Goal: Task Accomplishment & Management: Manage account settings

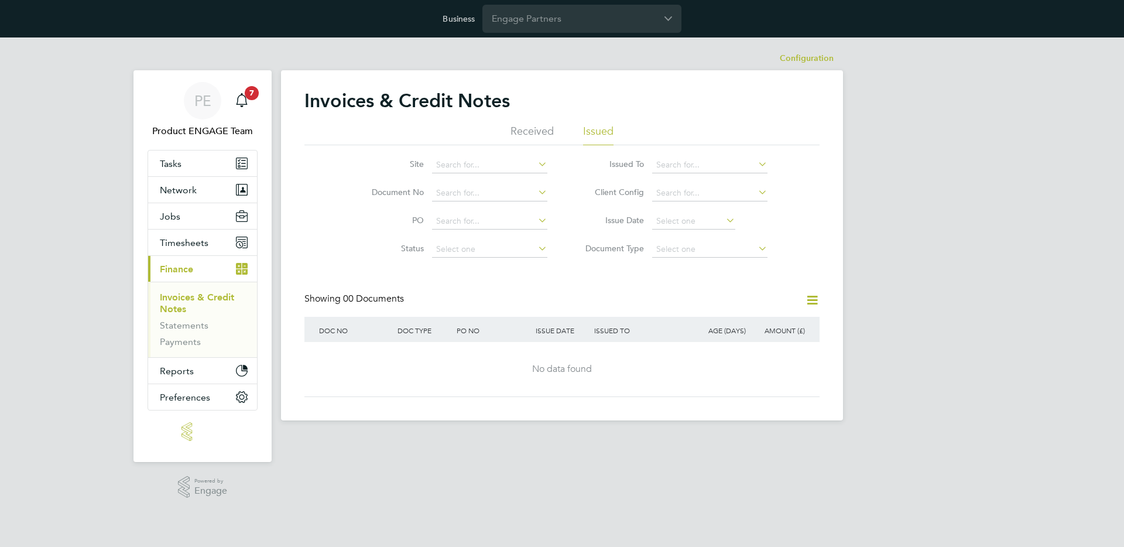
click at [553, 12] on input "Engage Partners" at bounding box center [581, 19] width 199 height 28
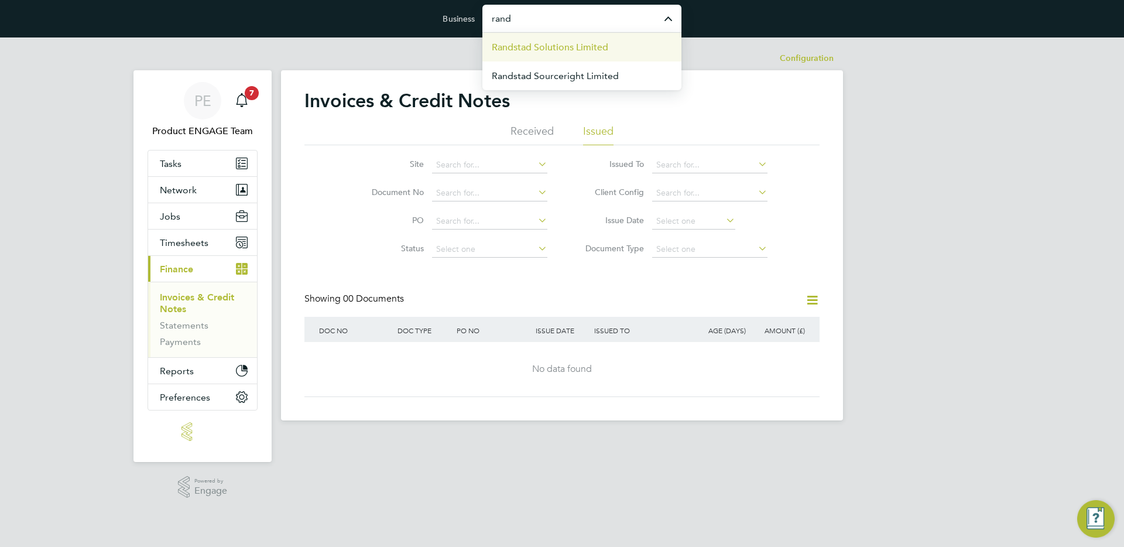
click at [537, 47] on span "Randstad Solutions Limited" at bounding box center [550, 47] width 116 height 14
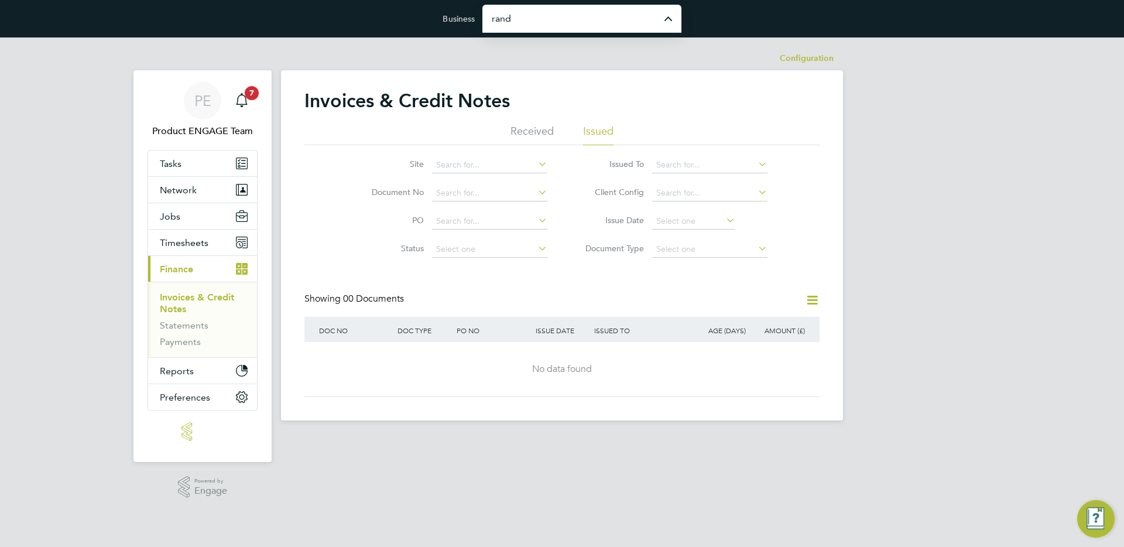
type input "Randstad Solutions Limited"
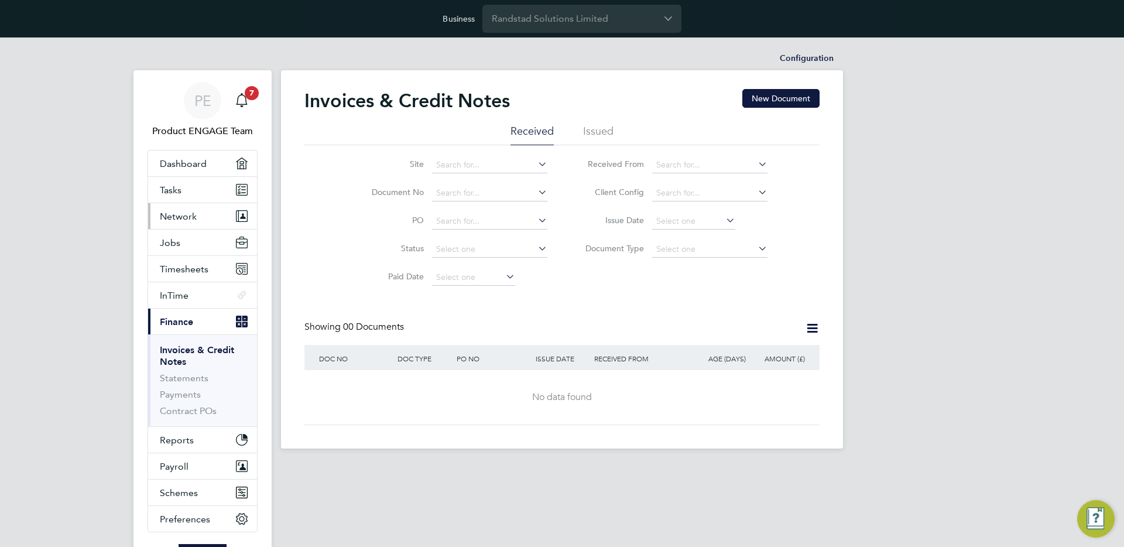
click at [205, 210] on button "Network" at bounding box center [202, 216] width 109 height 26
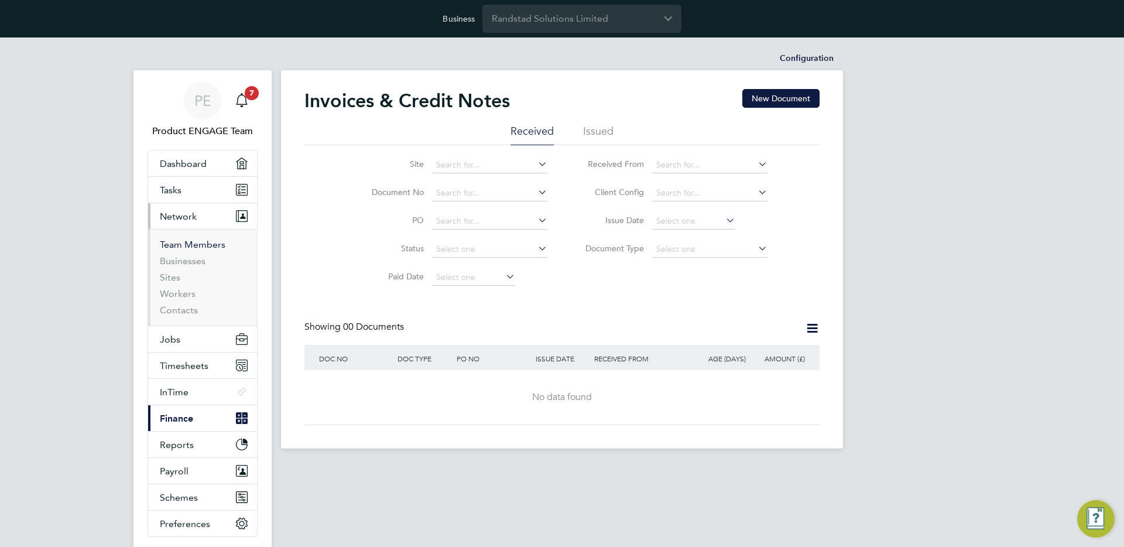
click at [187, 239] on link "Team Members" at bounding box center [193, 244] width 66 height 11
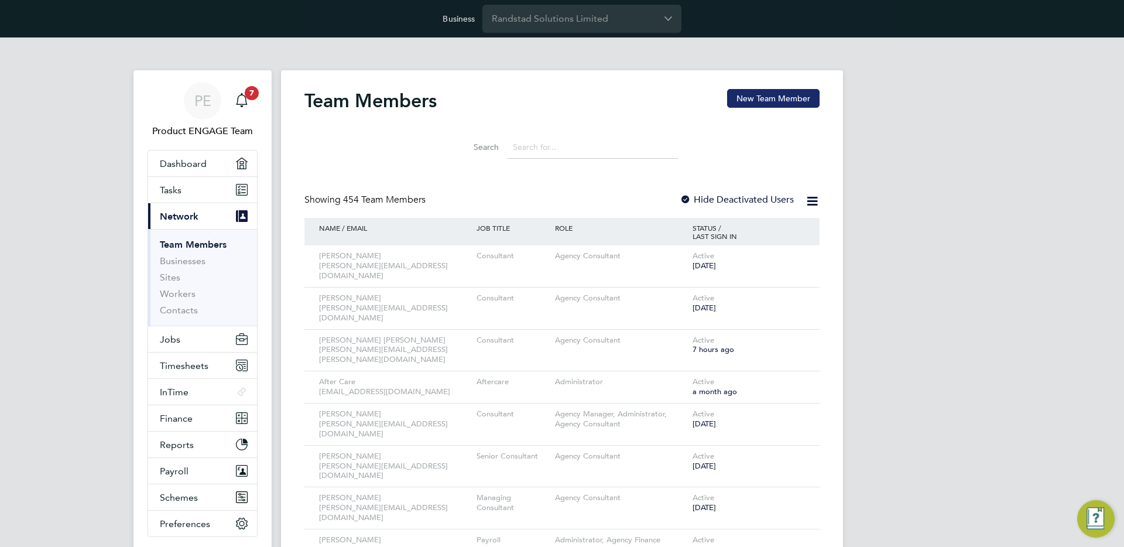
click at [774, 98] on button "New Team Member" at bounding box center [773, 98] width 92 height 19
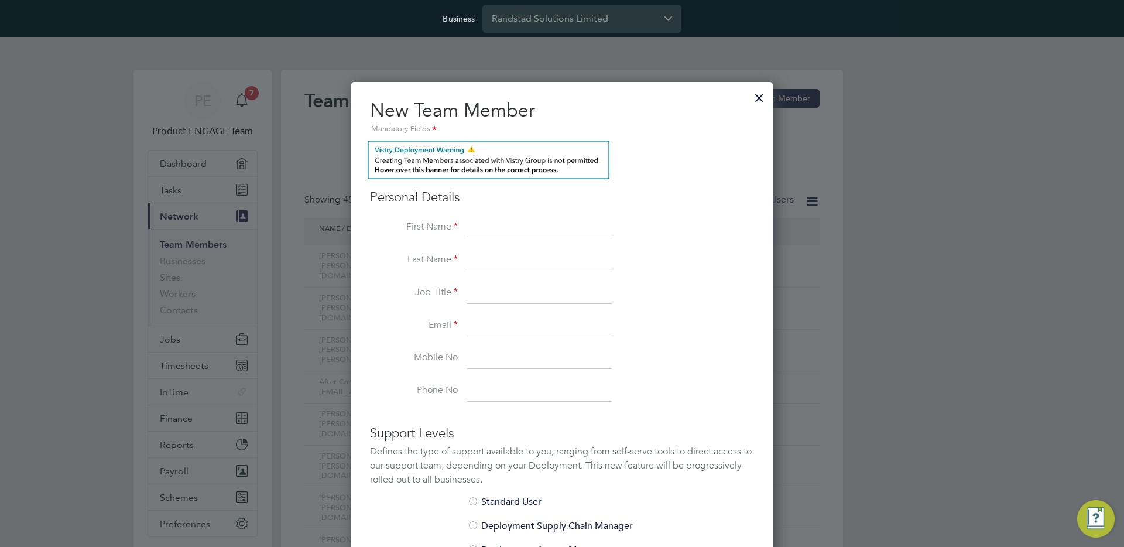
click at [760, 102] on div at bounding box center [758, 94] width 21 height 21
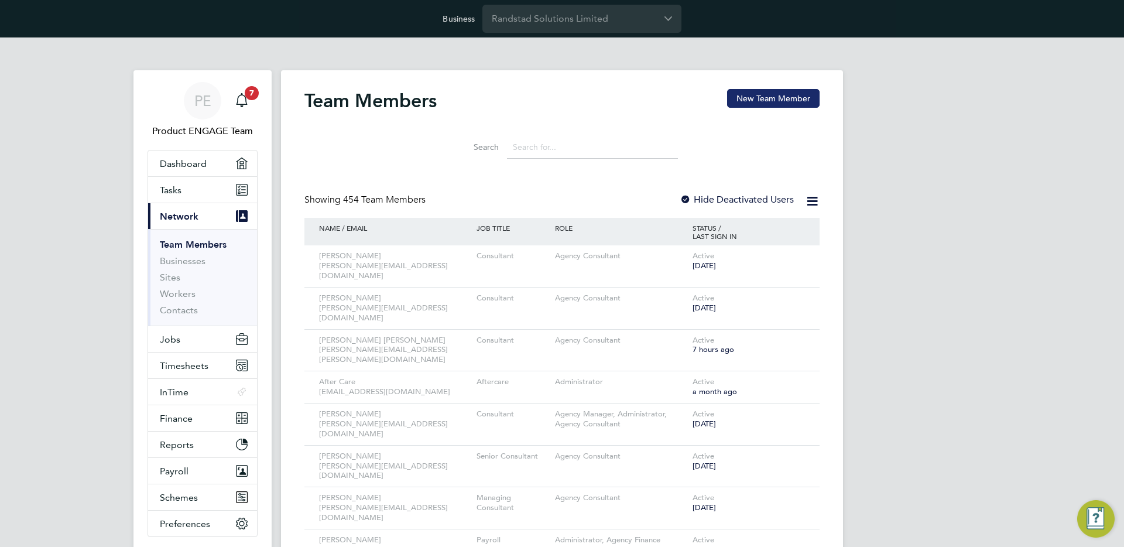
click at [785, 102] on button "New Team Member" at bounding box center [773, 98] width 92 height 19
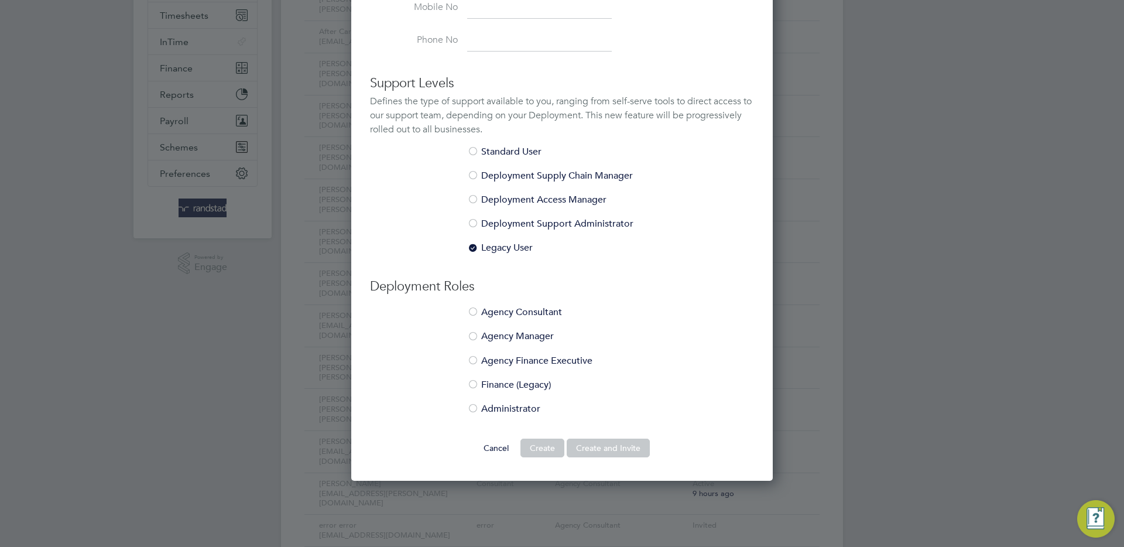
scroll to position [346, 0]
